Goal: Check status

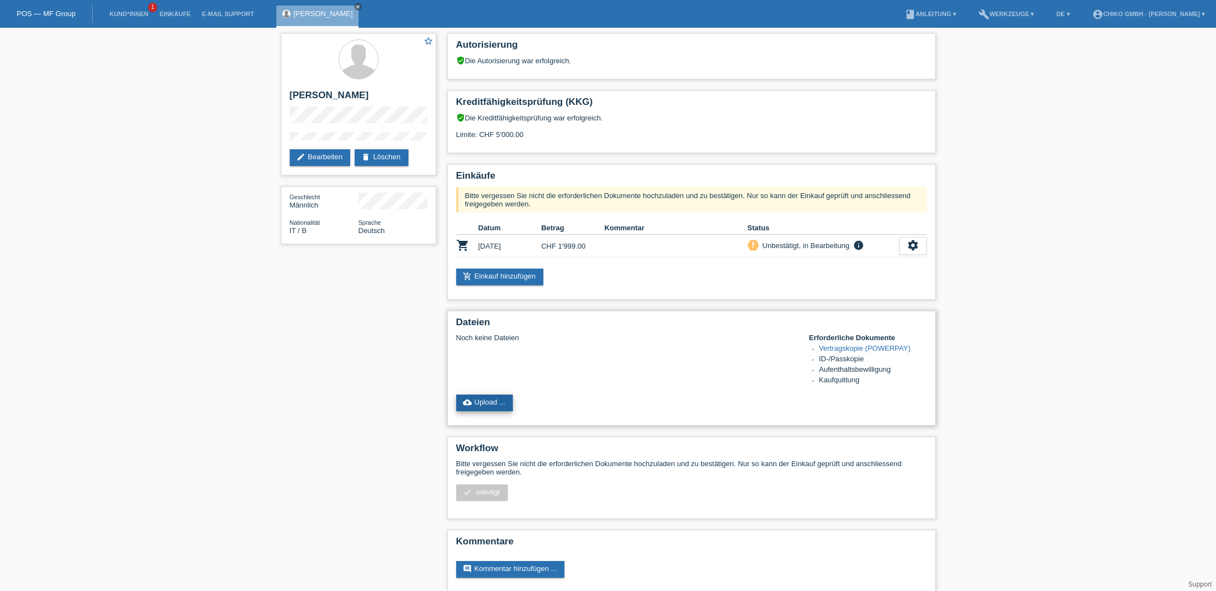
click at [491, 405] on link "cloud_upload Upload ..." at bounding box center [484, 403] width 57 height 17
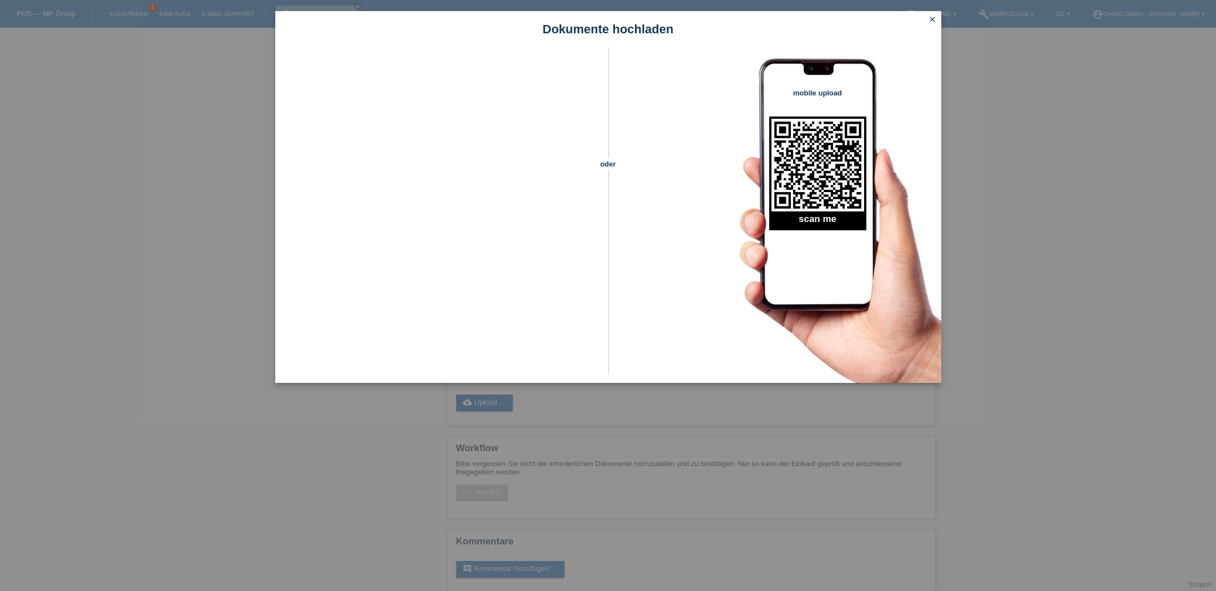
click at [1131, 193] on div "Dokumente hochladen oder mobile upload scan me close" at bounding box center [608, 295] width 1216 height 591
click at [1092, 170] on div "Dokumente hochladen oder mobile upload scan me close" at bounding box center [608, 295] width 1216 height 591
click at [932, 18] on icon "close" at bounding box center [932, 19] width 9 height 9
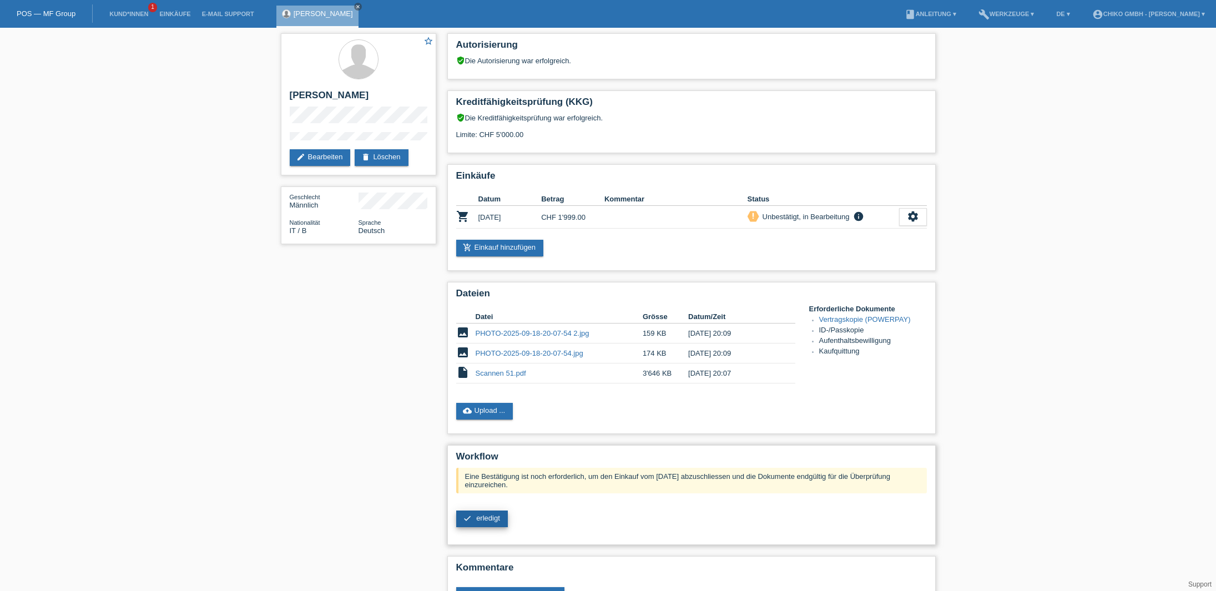
click at [476, 521] on link "check erledigt" at bounding box center [482, 519] width 52 height 17
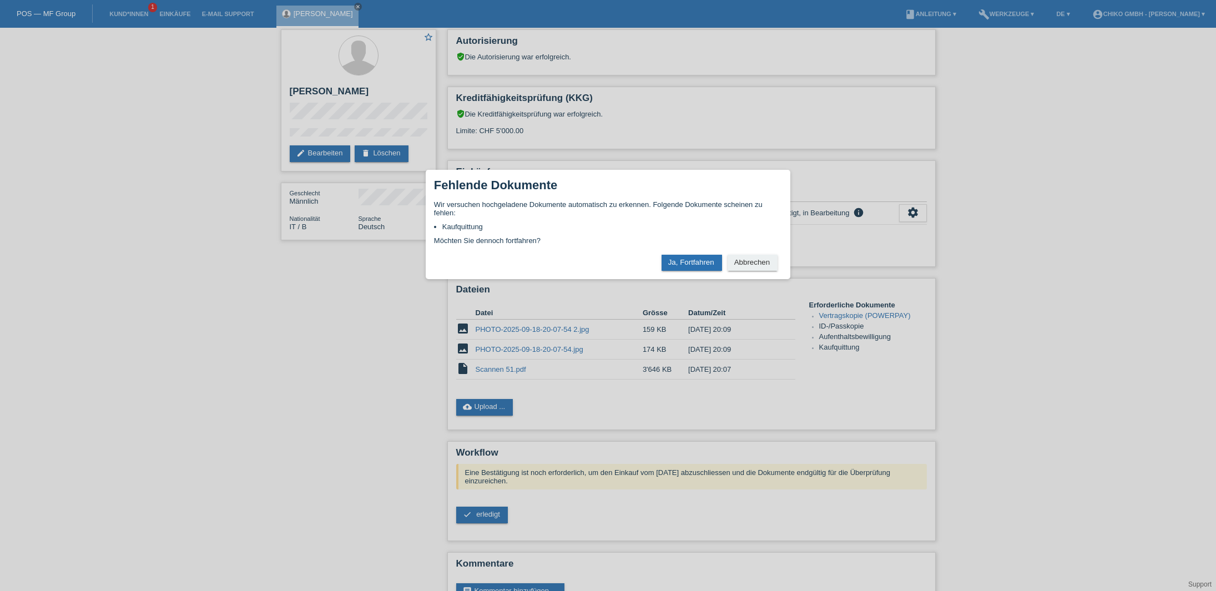
scroll to position [4, 0]
click at [710, 266] on button "Ja, Fortfahren" at bounding box center [692, 263] width 60 height 16
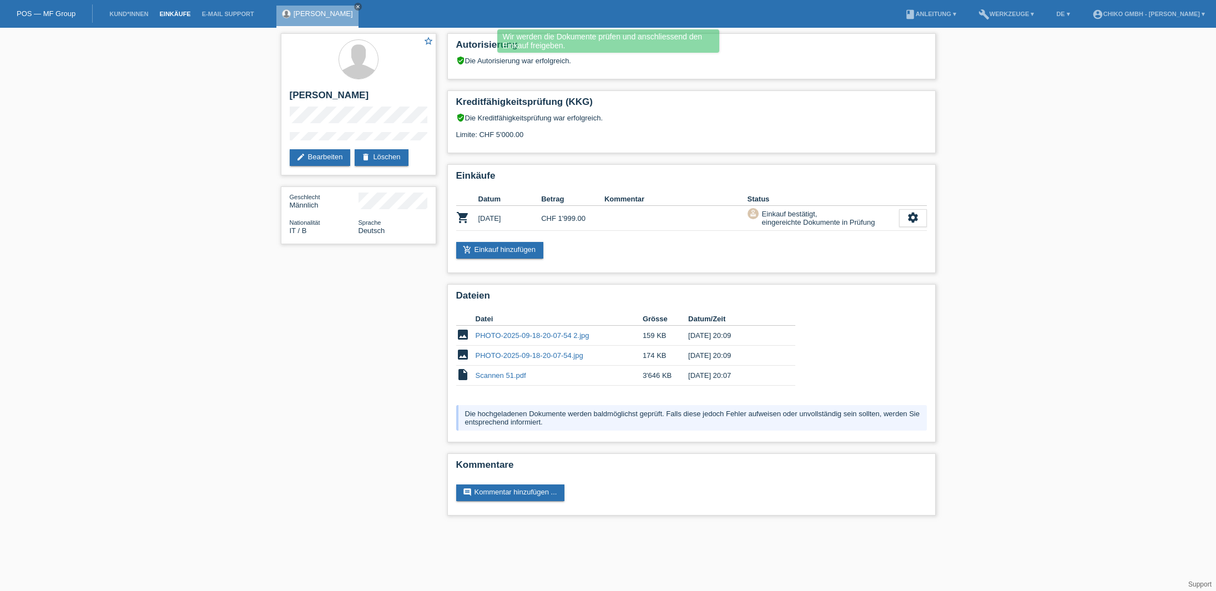
click at [168, 11] on link "Einkäufe" at bounding box center [175, 14] width 42 height 7
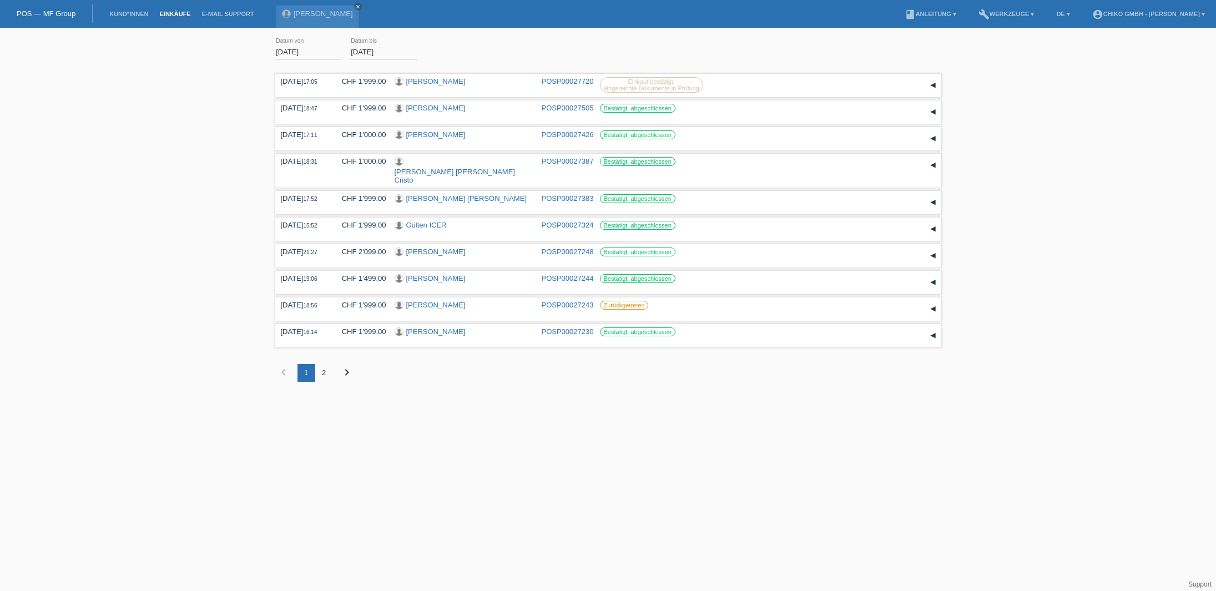
click at [324, 364] on div "2" at bounding box center [324, 373] width 18 height 18
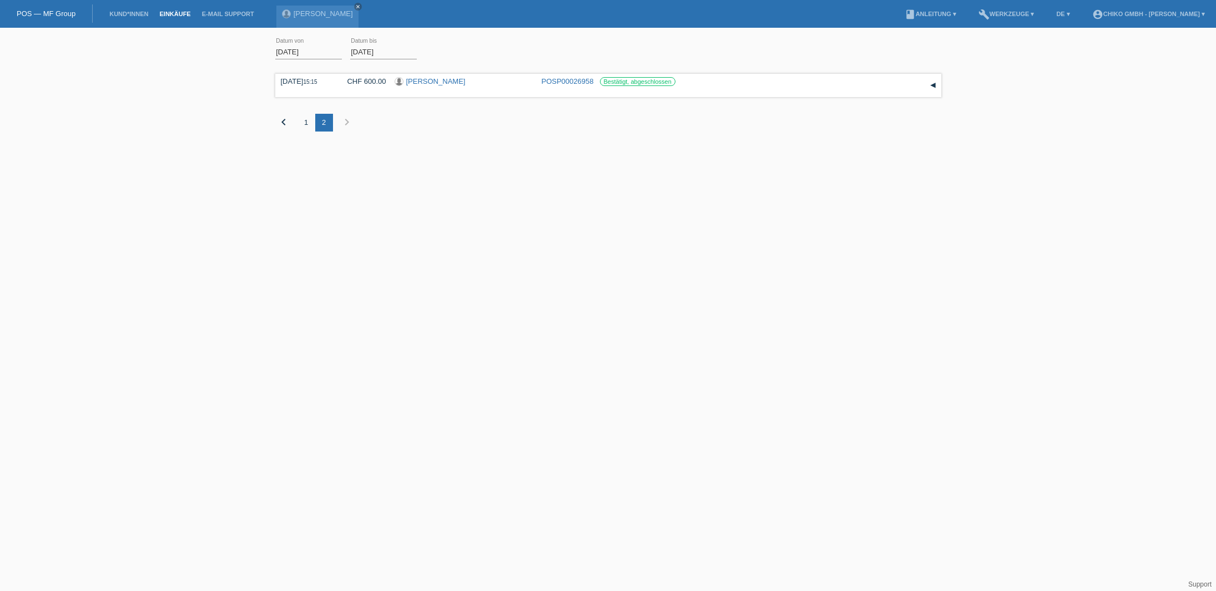
click at [306, 49] on input "01.09.2025" at bounding box center [308, 52] width 67 height 14
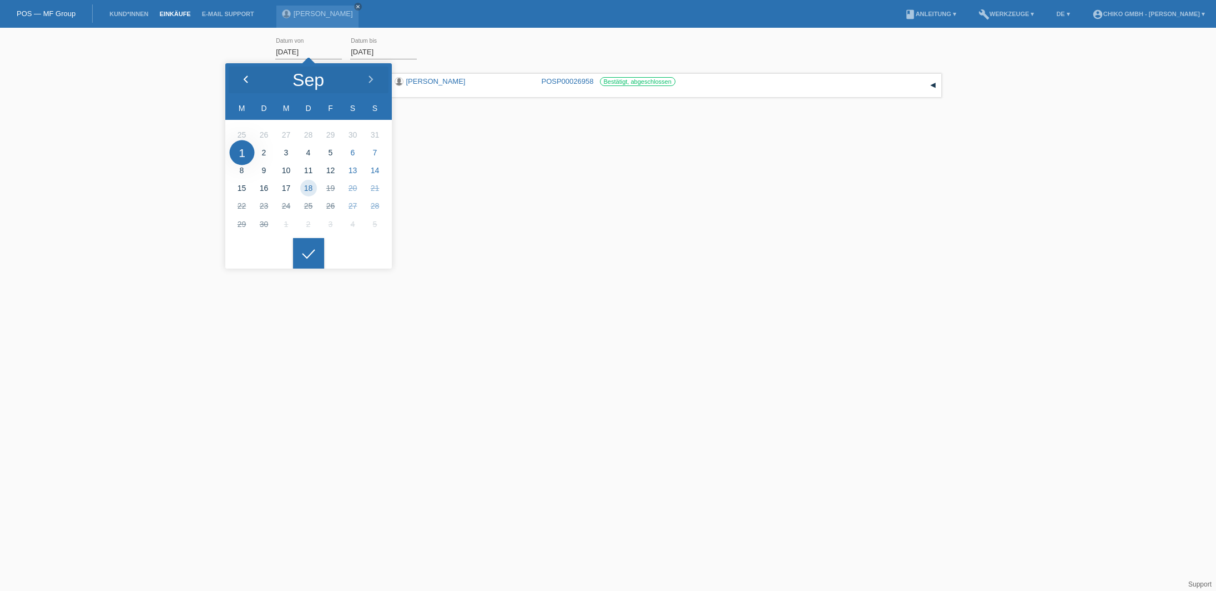
click at [243, 80] on icon at bounding box center [245, 79] width 9 height 9
type input "01.08.2025"
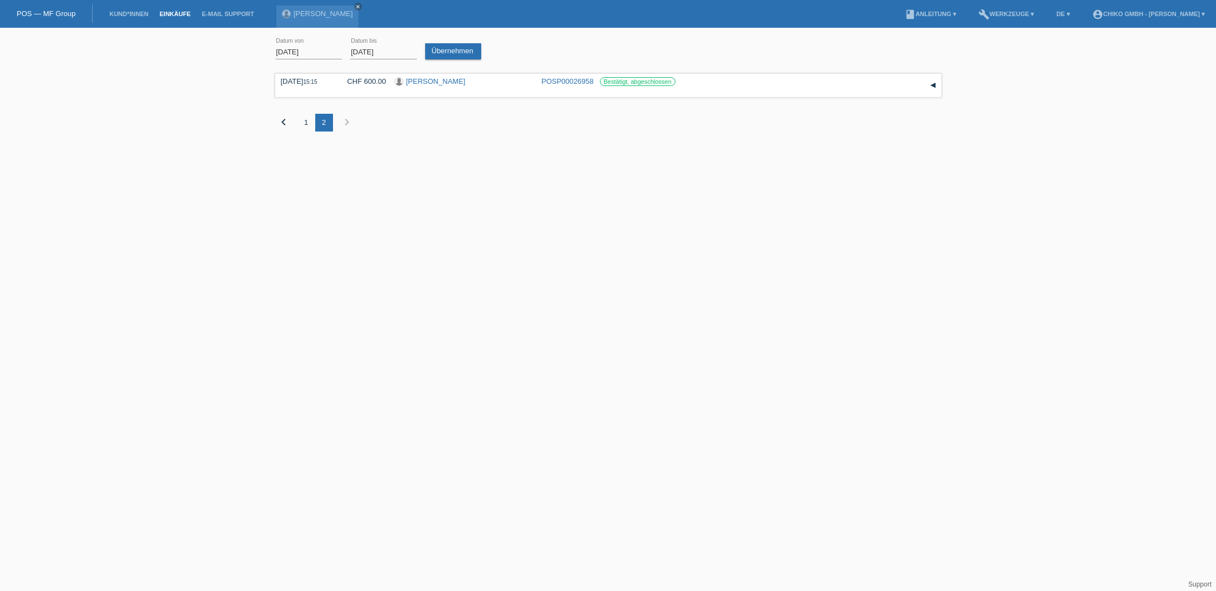
click at [315, 249] on icon at bounding box center [309, 245] width 18 height 10
click at [470, 47] on link "Übernehmen" at bounding box center [453, 51] width 56 height 16
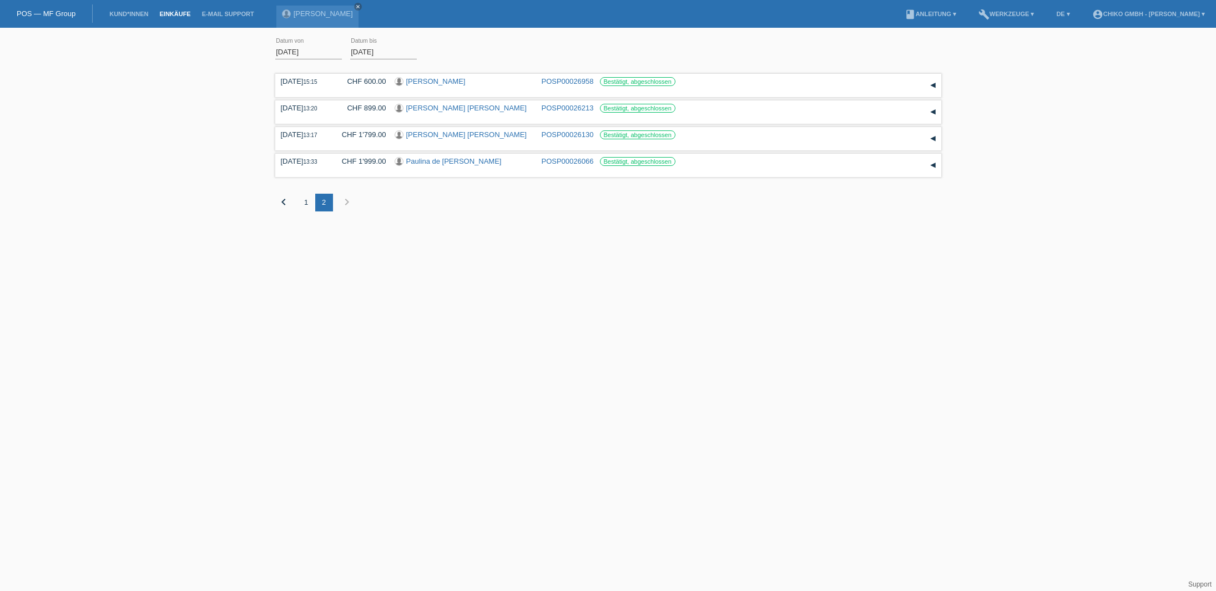
drag, startPoint x: 469, startPoint y: 252, endPoint x: 500, endPoint y: 244, distance: 32.2
click at [470, 228] on html "POS — MF Group Kund*innen Einkäufe E-Mail Support Vincenzo Conforti close menu" at bounding box center [608, 114] width 1216 height 228
